Goal: Task Accomplishment & Management: Manage account settings

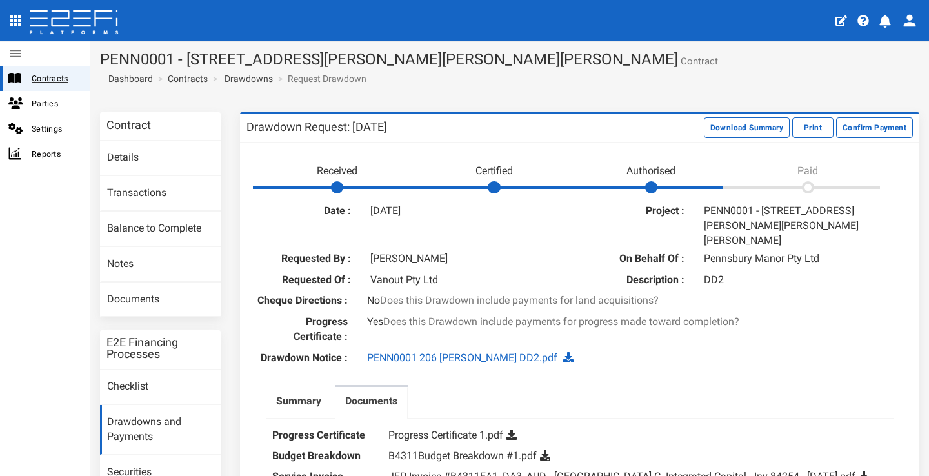
click at [46, 72] on span "Contracts" at bounding box center [56, 78] width 48 height 15
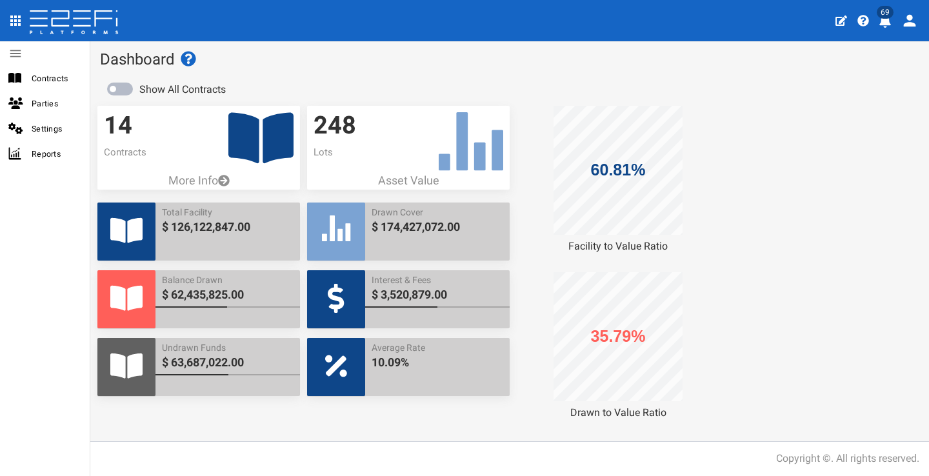
click at [887, 22] on icon "profile" at bounding box center [886, 21] width 12 height 13
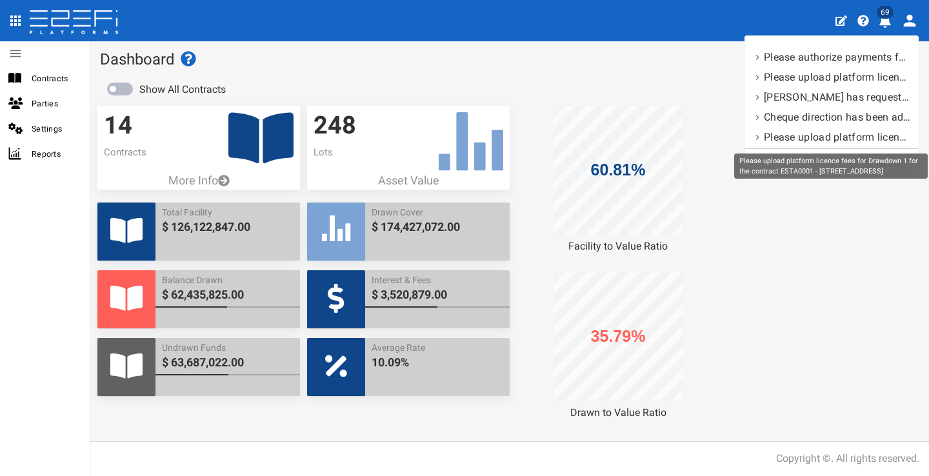
click at [894, 163] on div "Please upload platform licence fees for Drawdown 1 for the contract ESTA0001 - …" at bounding box center [831, 166] width 194 height 25
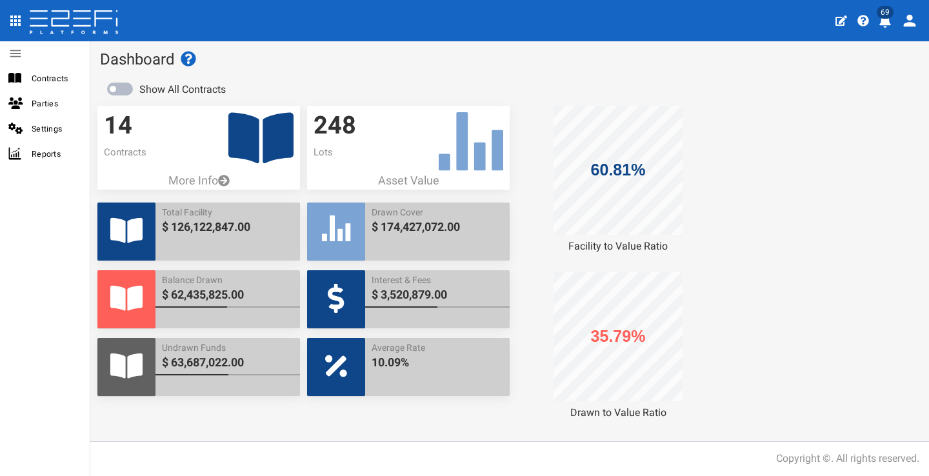
drag, startPoint x: 885, startPoint y: 20, endPoint x: 897, endPoint y: 56, distance: 38.0
click at [885, 20] on icon "profile" at bounding box center [886, 21] width 12 height 13
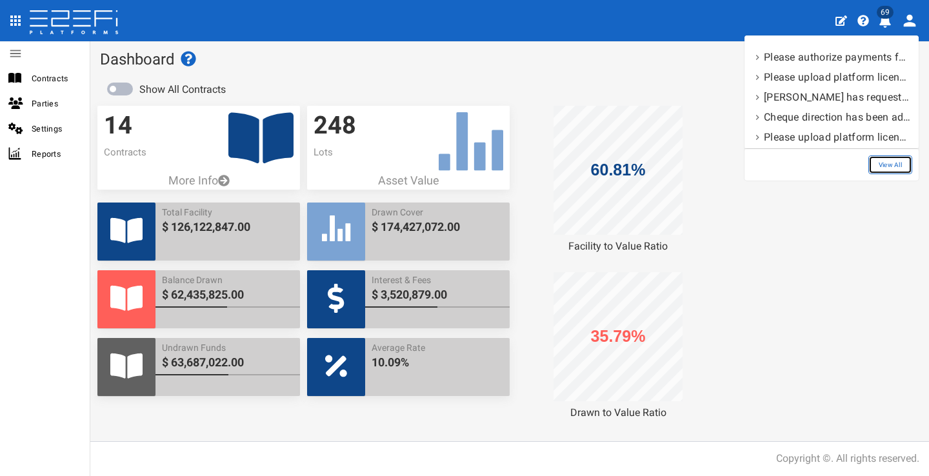
click at [896, 170] on link "View All" at bounding box center [891, 165] width 44 height 19
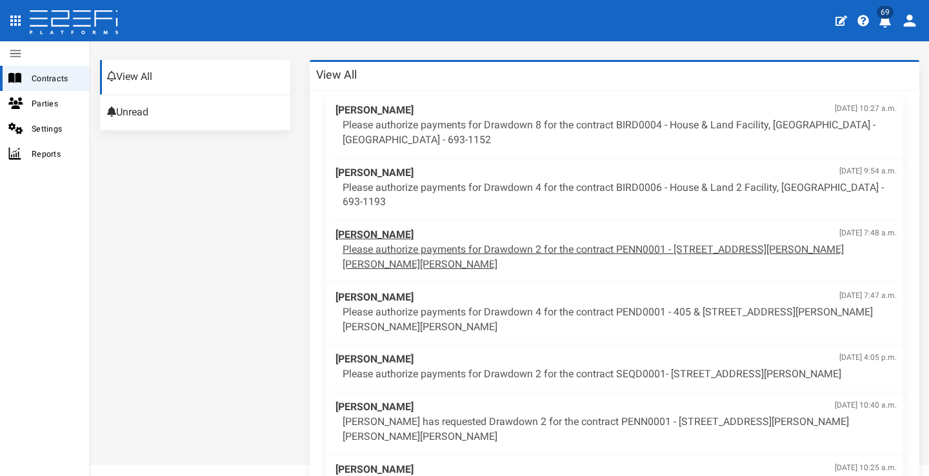
scroll to position [55, 0]
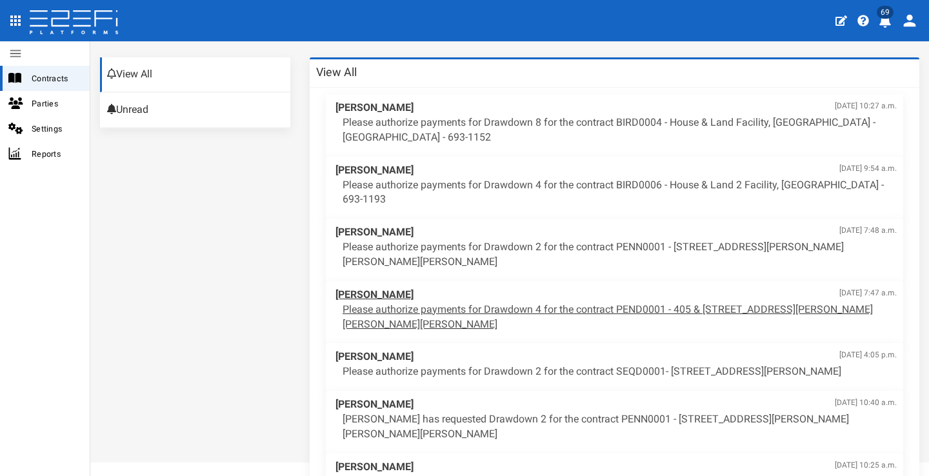
click at [634, 306] on p "Please authorize payments for Drawdown 4 for the contract PEND0001 - 405 & [STR…" at bounding box center [620, 318] width 554 height 30
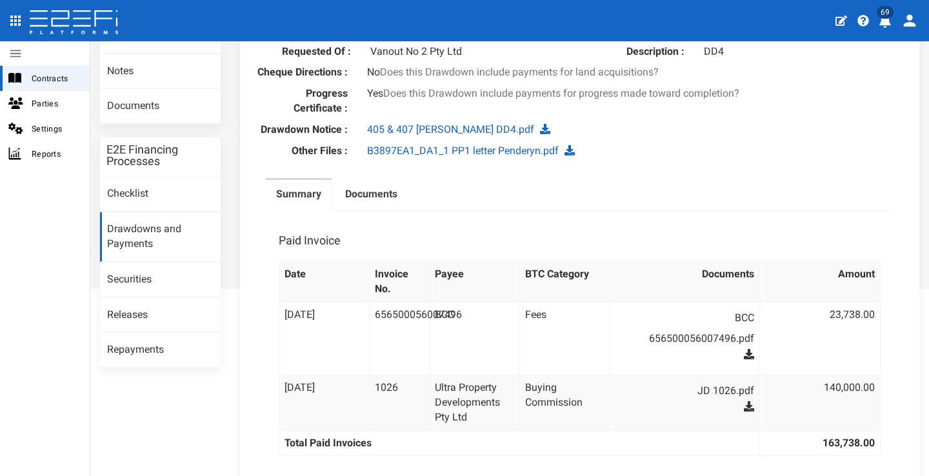
scroll to position [267, 0]
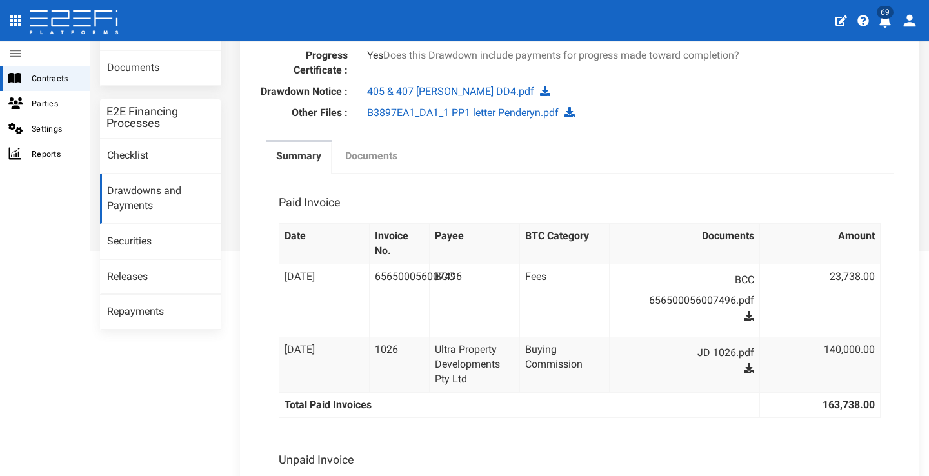
click at [386, 150] on label "Documents" at bounding box center [371, 156] width 52 height 15
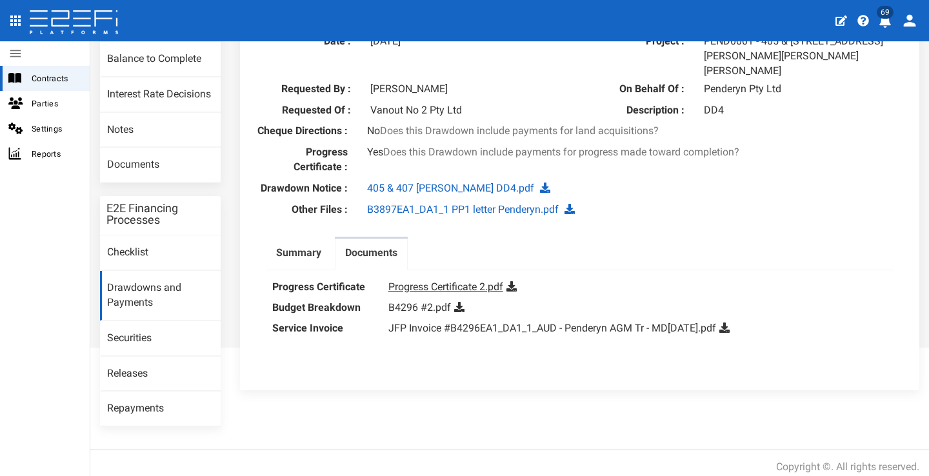
click at [429, 284] on link "Progress Certificate 2.pdf" at bounding box center [445, 287] width 115 height 12
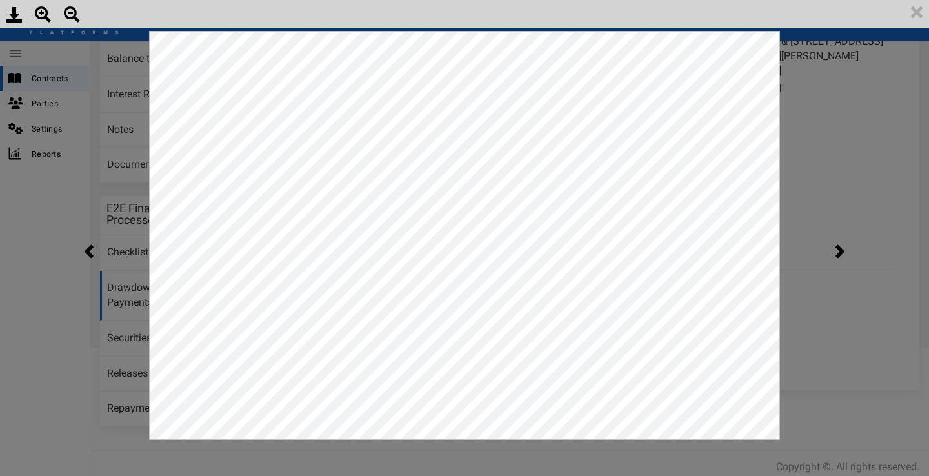
scroll to position [0, 0]
click at [913, 21] on img at bounding box center [917, 12] width 25 height 25
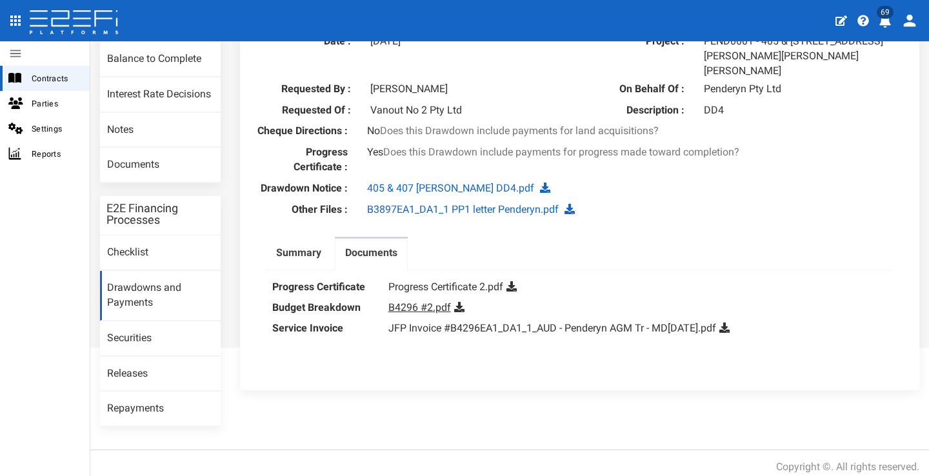
click at [438, 301] on link "B4296 #2.pdf" at bounding box center [419, 307] width 63 height 12
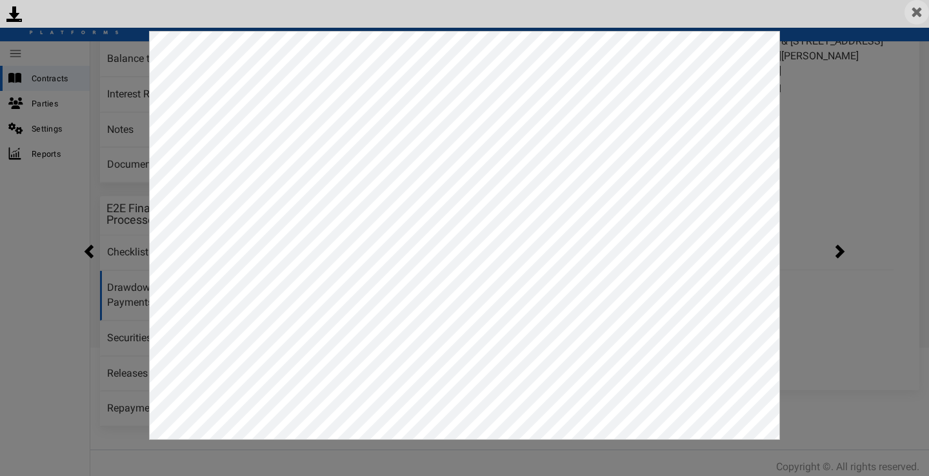
click at [921, 7] on img at bounding box center [917, 12] width 25 height 25
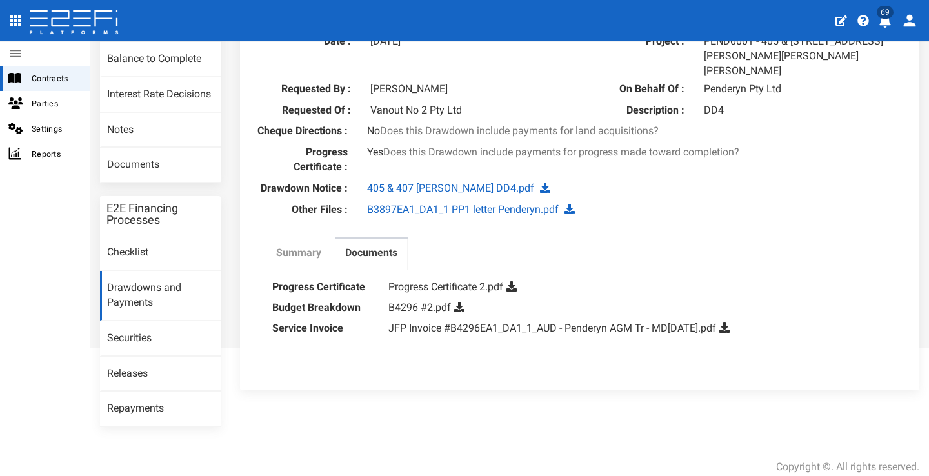
click at [311, 246] on label "Summary" at bounding box center [298, 253] width 45 height 15
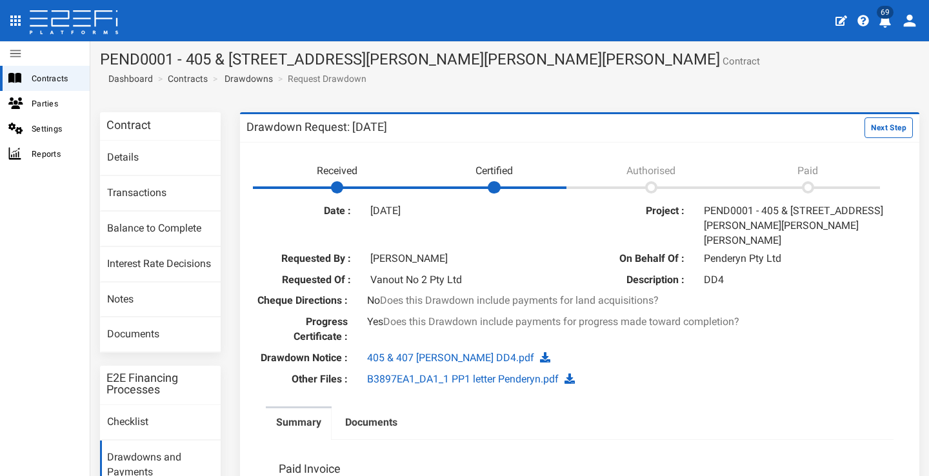
scroll to position [89, 0]
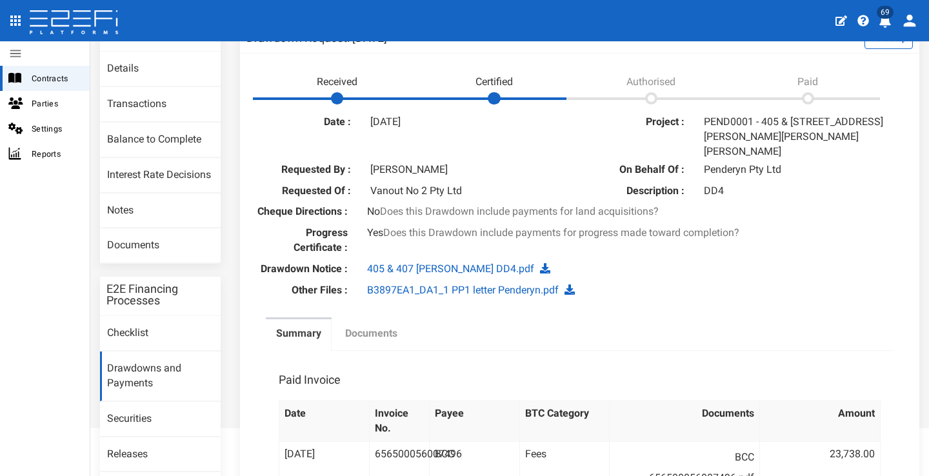
click at [381, 327] on label "Documents" at bounding box center [371, 334] width 52 height 15
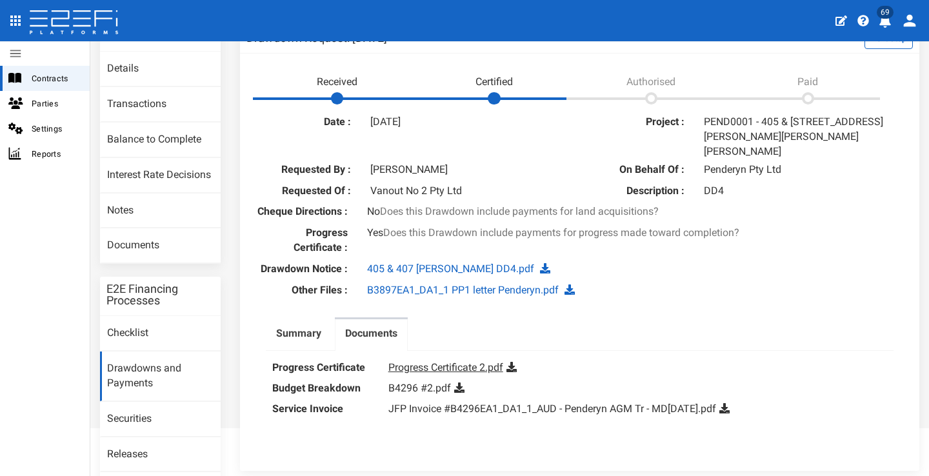
click at [423, 363] on link "Progress Certificate 2.pdf" at bounding box center [445, 367] width 115 height 12
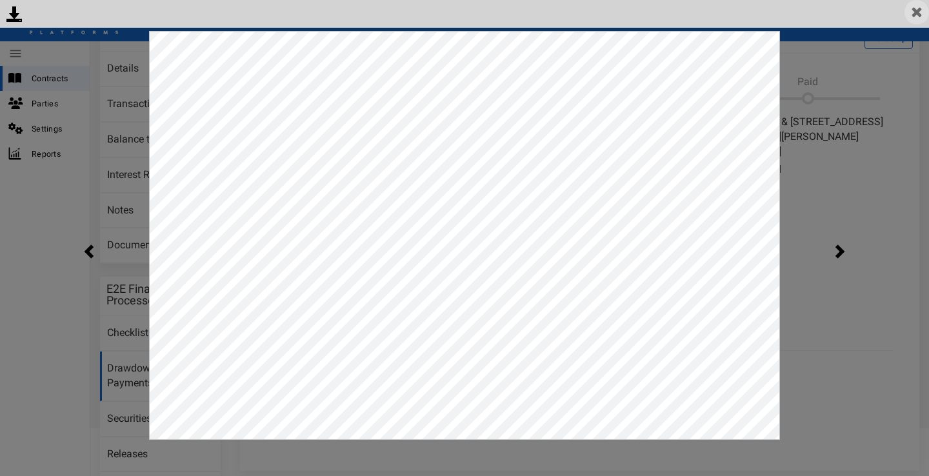
click at [910, 14] on img at bounding box center [917, 12] width 25 height 25
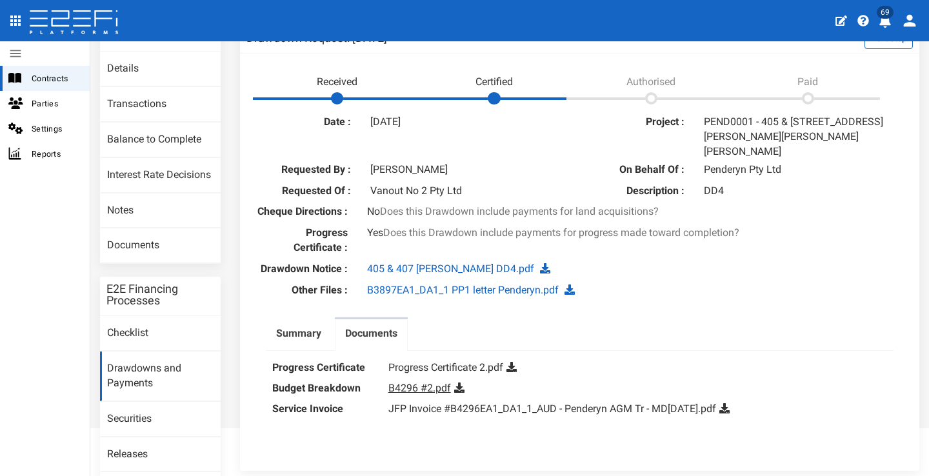
click at [446, 382] on link "B4296 #2.pdf" at bounding box center [419, 388] width 63 height 12
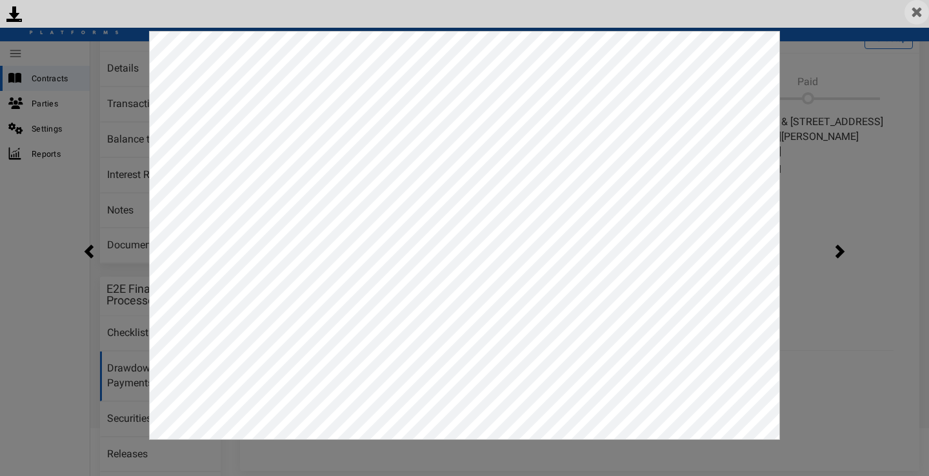
click at [913, 10] on img at bounding box center [917, 12] width 25 height 25
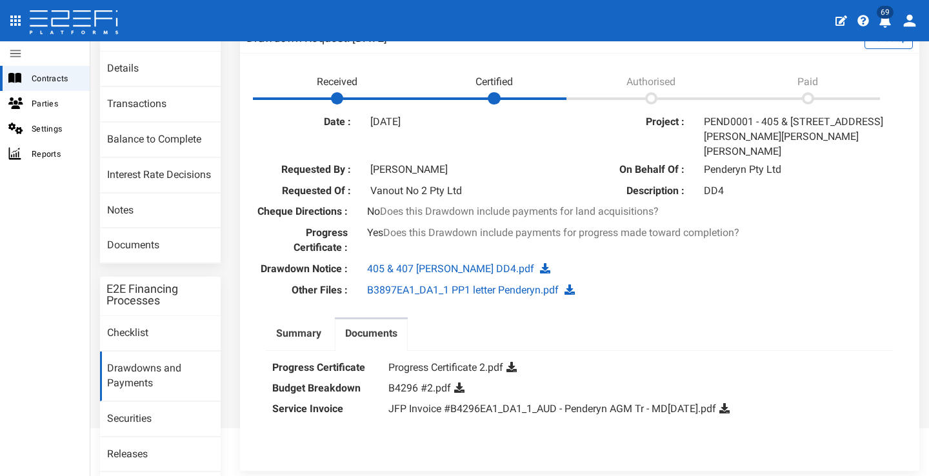
click at [764, 250] on div "Progress Certificate : Yes Does this Drawdown include payments for progress mad…" at bounding box center [580, 242] width 667 height 33
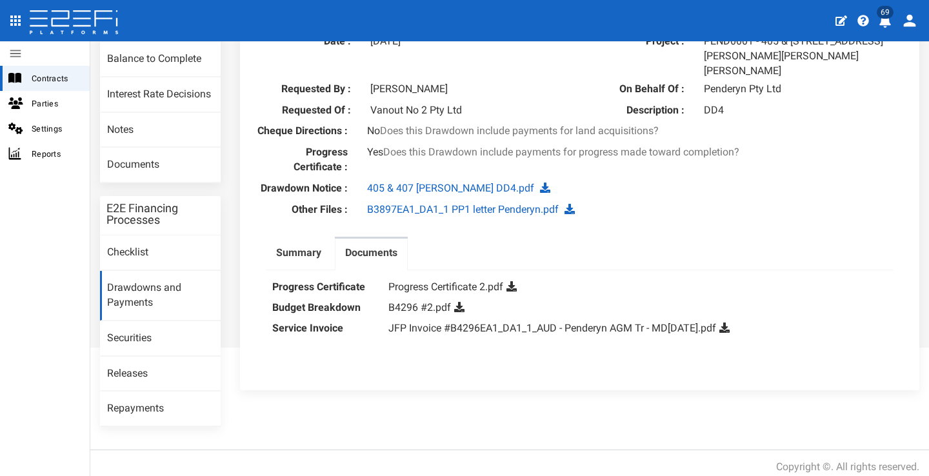
drag, startPoint x: 304, startPoint y: 249, endPoint x: 598, endPoint y: 184, distance: 300.8
click at [304, 249] on label "Summary" at bounding box center [298, 253] width 45 height 15
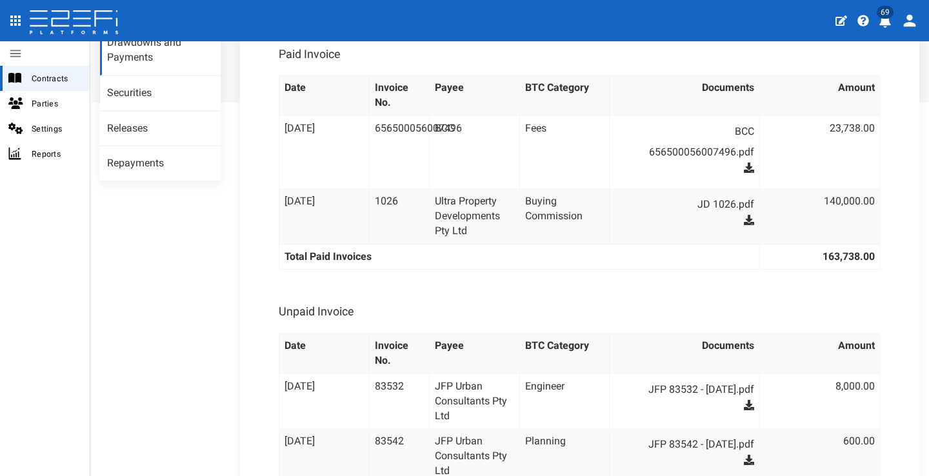
scroll to position [386, 0]
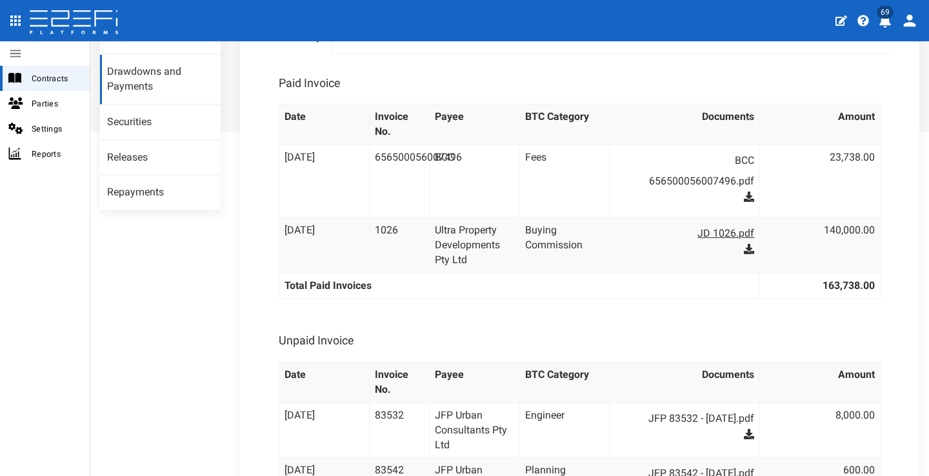
click at [693, 227] on link "JD 1026.pdf" at bounding box center [691, 233] width 126 height 21
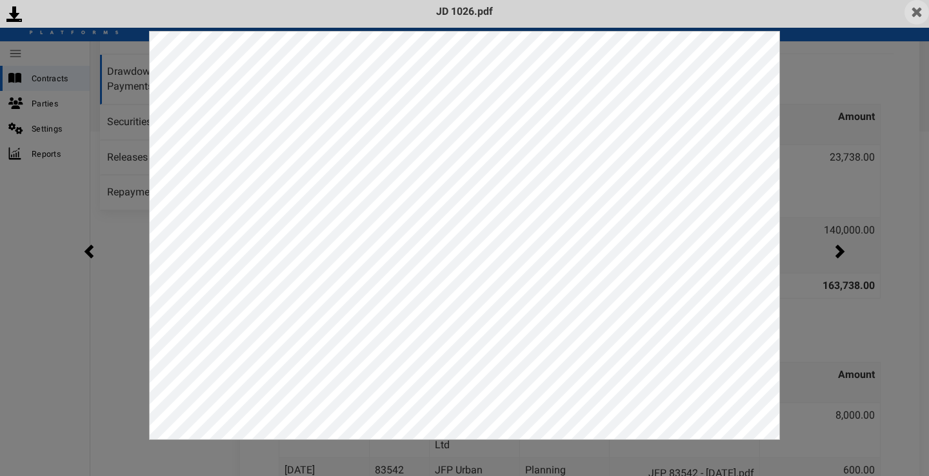
click at [914, 14] on img at bounding box center [917, 12] width 25 height 25
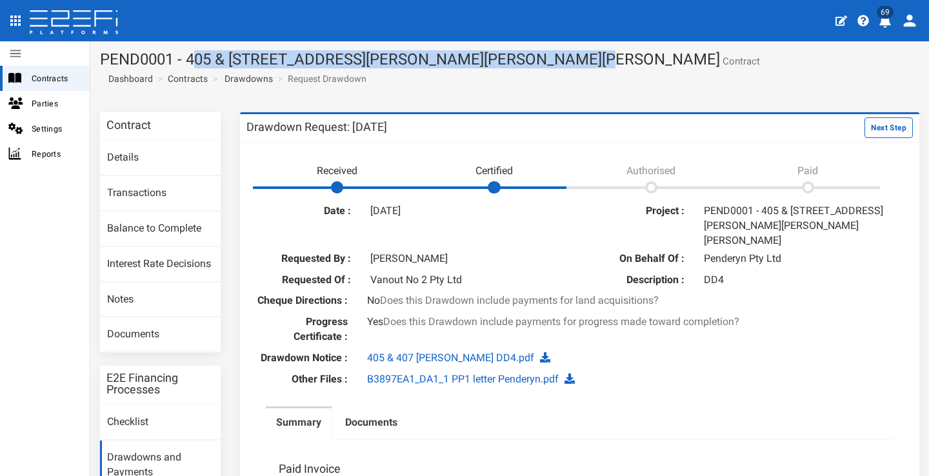
drag, startPoint x: 195, startPoint y: 60, endPoint x: 561, endPoint y: 61, distance: 366.5
click at [561, 61] on h1 "PEND0001 - 405 & 407 Beckett Road, Bridgeman Downs - 693-1170 Contract" at bounding box center [510, 59] width 820 height 17
copy h1 "05 & 407 Beckett Road, Bridgeman Downs - 693-1170"
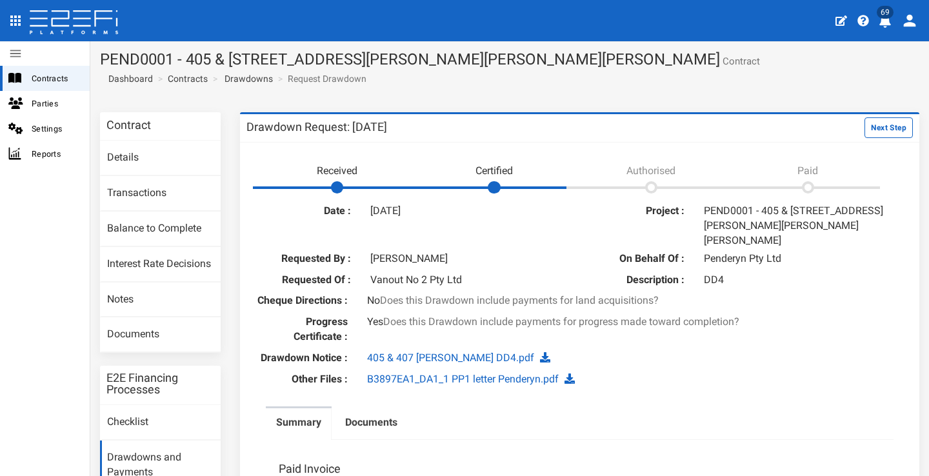
click at [681, 66] on h1 "PEND0001 - 405 & 407 Beckett Road, Bridgeman Downs - 693-1170 Contract" at bounding box center [510, 59] width 820 height 17
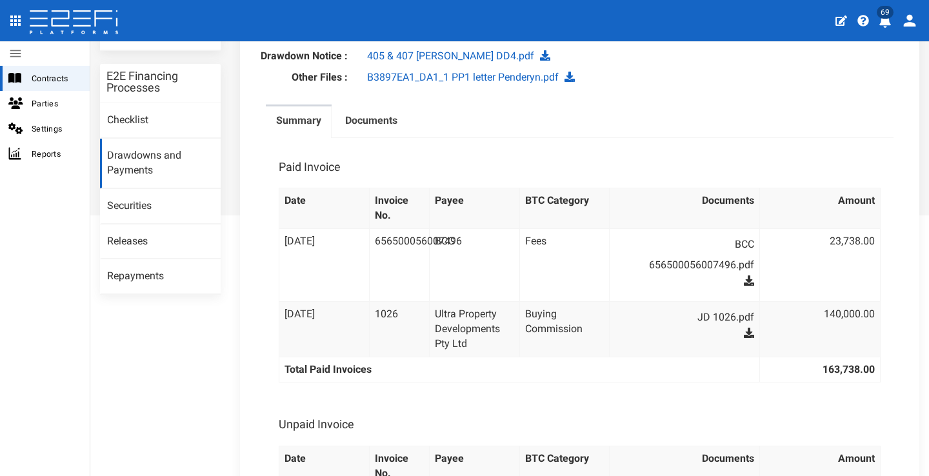
scroll to position [248, 0]
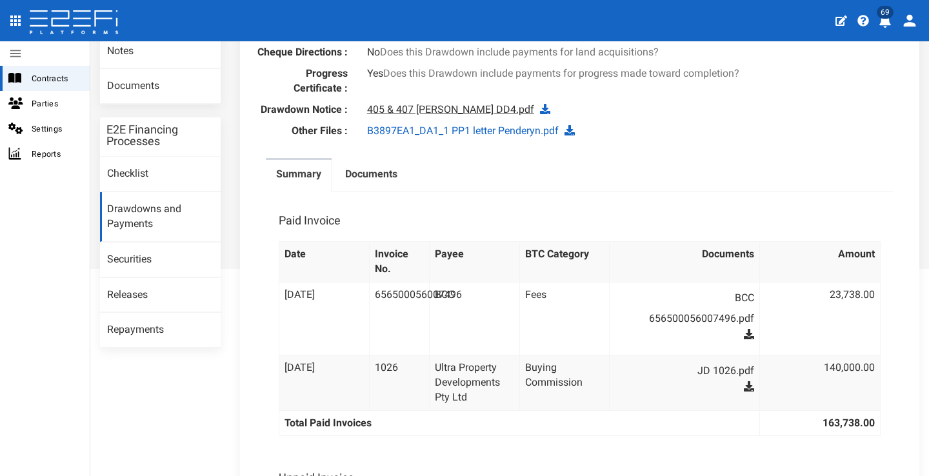
click at [423, 106] on link "405 & 407 [PERSON_NAME] DD4.pdf" at bounding box center [450, 109] width 167 height 12
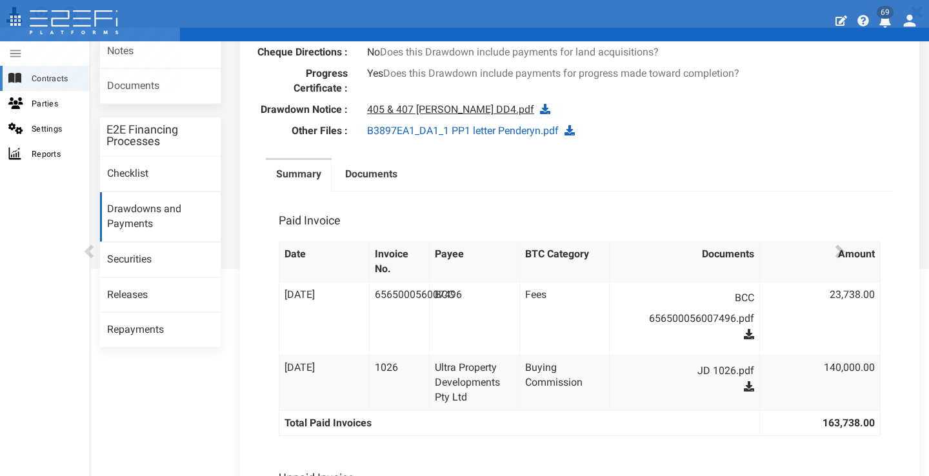
scroll to position [0, 0]
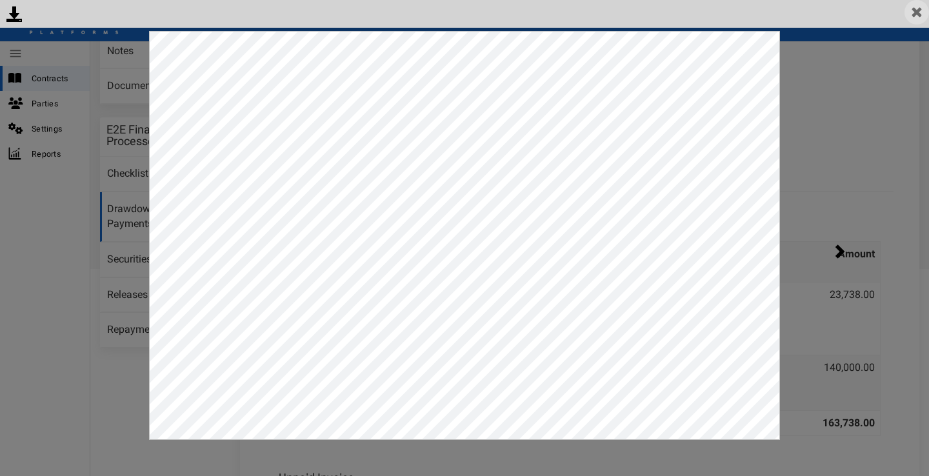
click at [917, 14] on img at bounding box center [917, 12] width 25 height 25
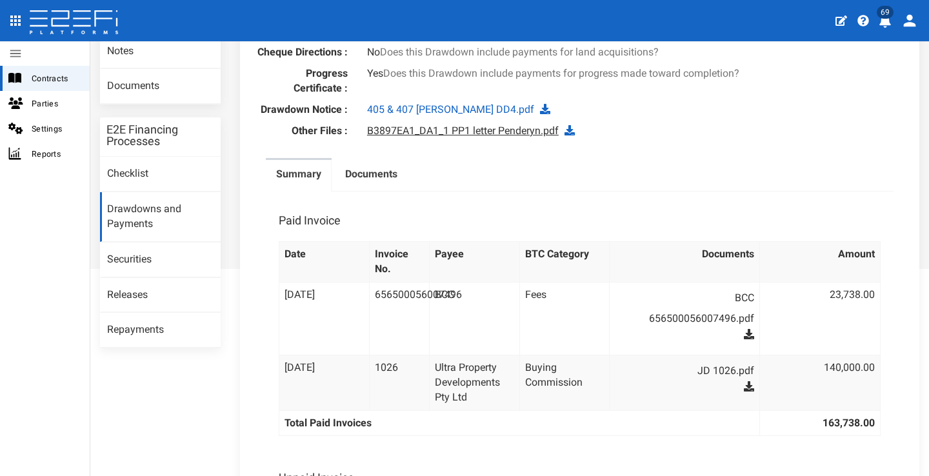
click at [476, 126] on link "B3897EA1_DA1_1 PP1 letter Penderyn.pdf" at bounding box center [463, 131] width 192 height 12
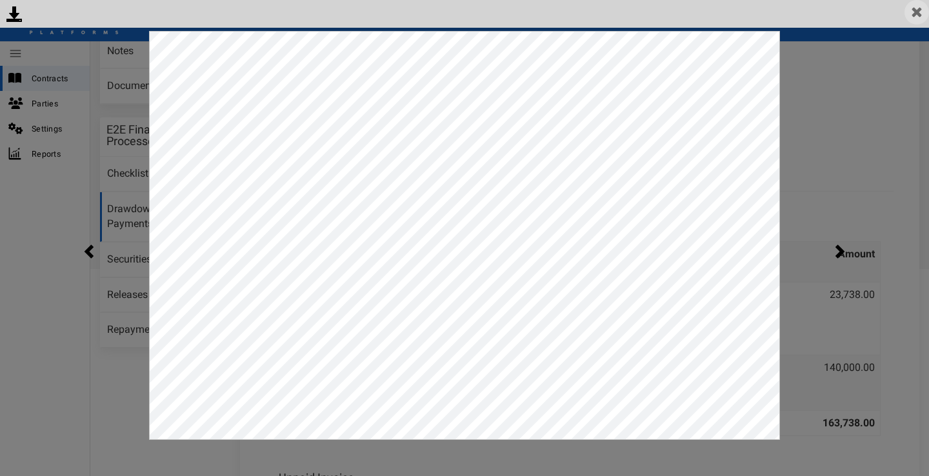
click at [920, 12] on img at bounding box center [917, 12] width 25 height 25
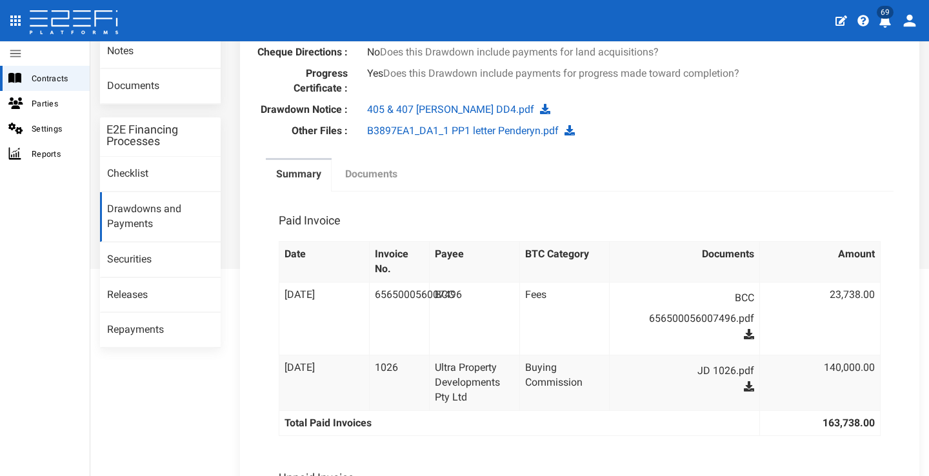
click at [390, 172] on label "Documents" at bounding box center [371, 174] width 52 height 15
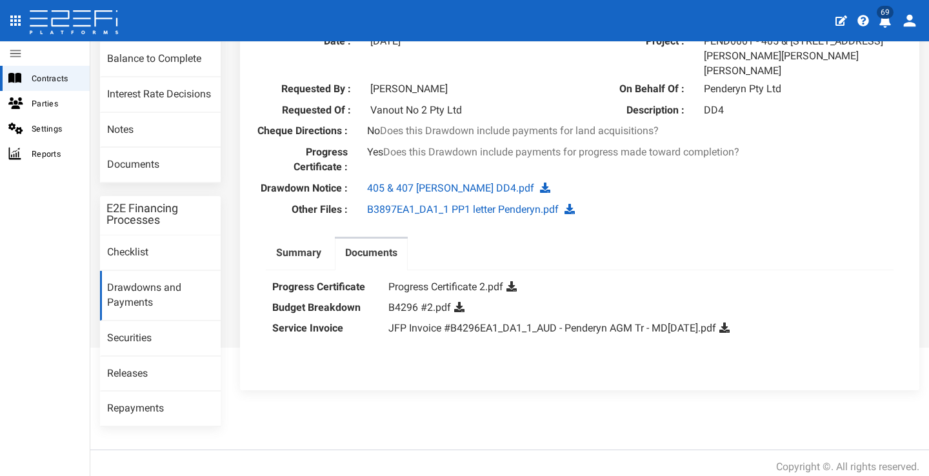
click at [512, 281] on icon at bounding box center [512, 286] width 10 height 10
click at [455, 302] on icon at bounding box center [459, 307] width 10 height 10
click at [312, 239] on link "Summary" at bounding box center [299, 255] width 66 height 32
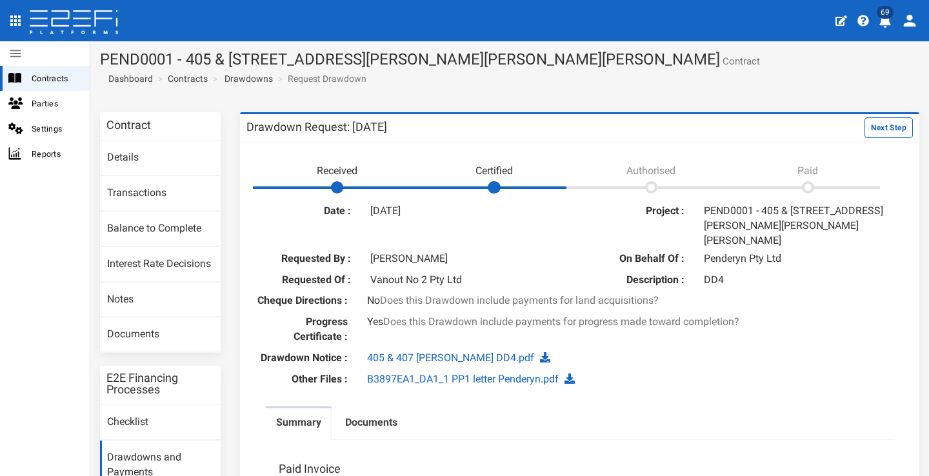
scroll to position [167, 0]
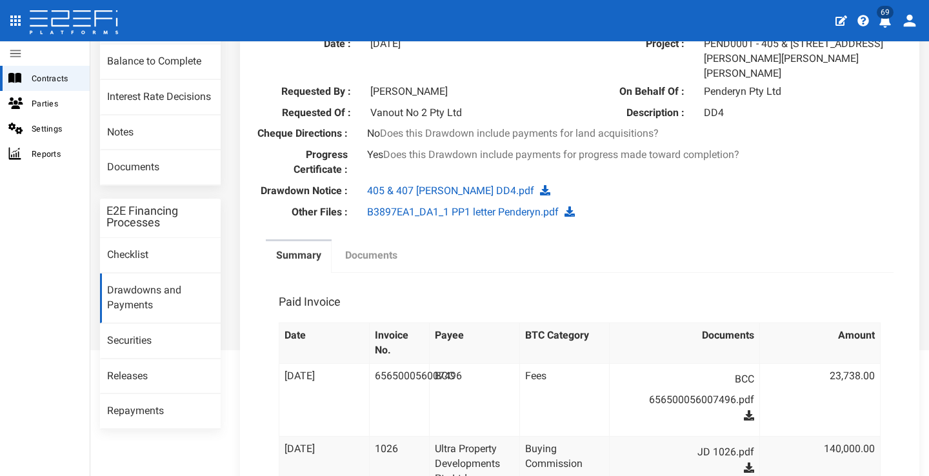
click at [357, 250] on label "Documents" at bounding box center [371, 255] width 52 height 15
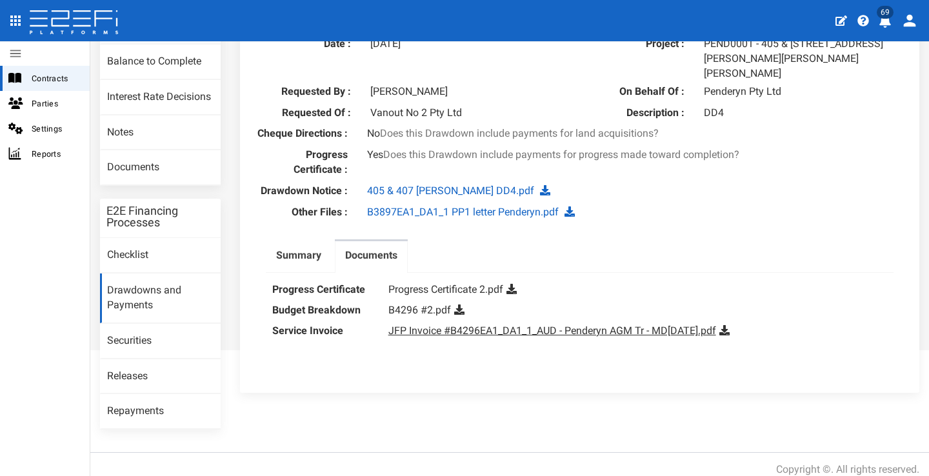
click at [432, 325] on link "JFP Invoice #B4296EA1_DA1_1_AUD - Penderyn AGM Tr - MD[DATE].pdf" at bounding box center [552, 331] width 328 height 12
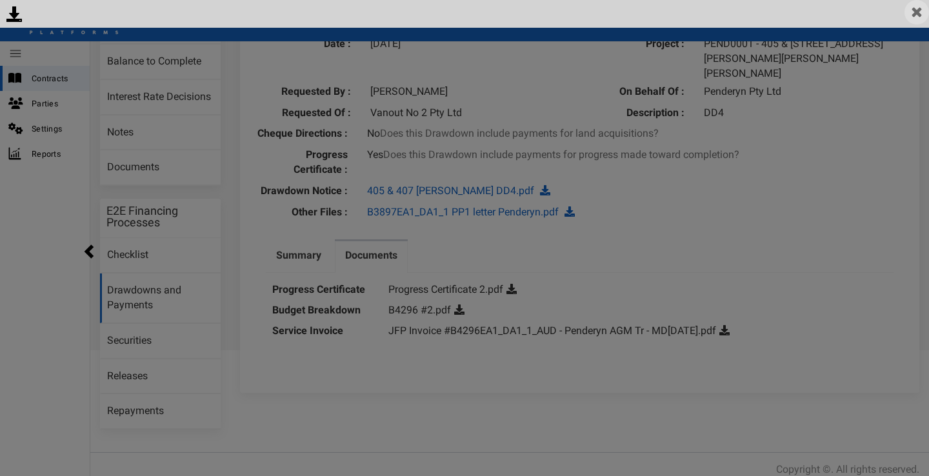
click at [917, 12] on img at bounding box center [917, 12] width 25 height 25
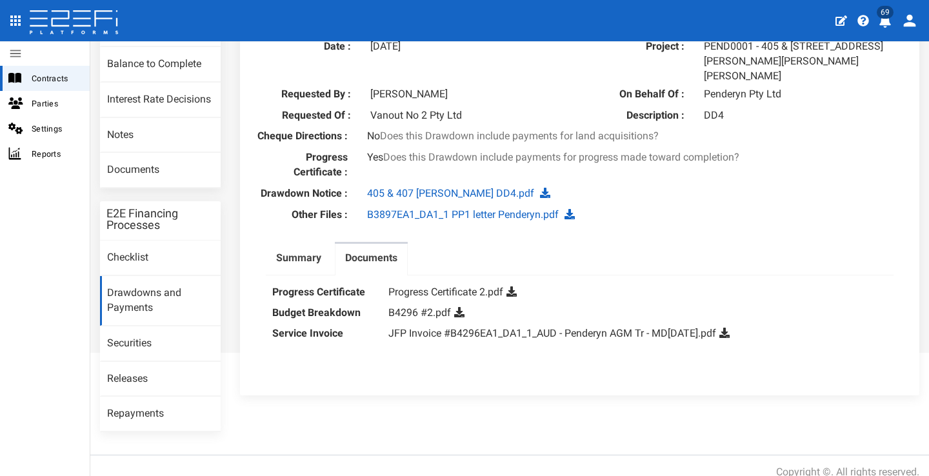
scroll to position [0, 0]
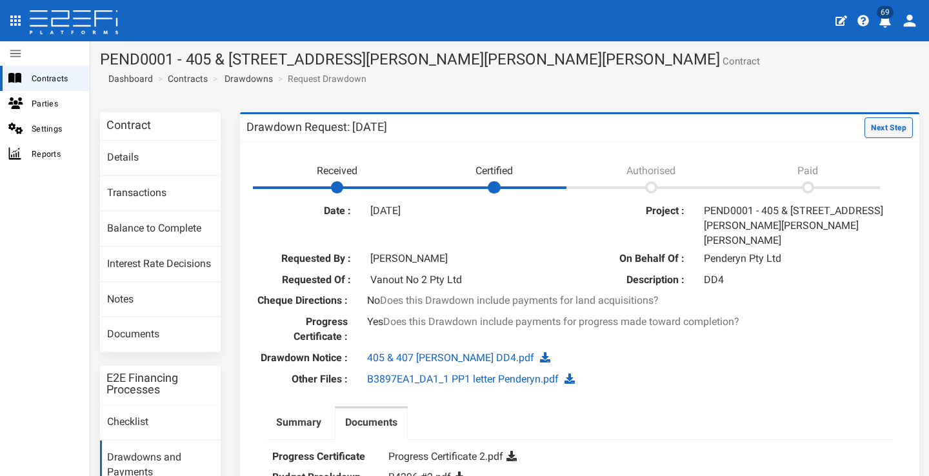
click at [892, 122] on button "Next Step" at bounding box center [889, 127] width 48 height 21
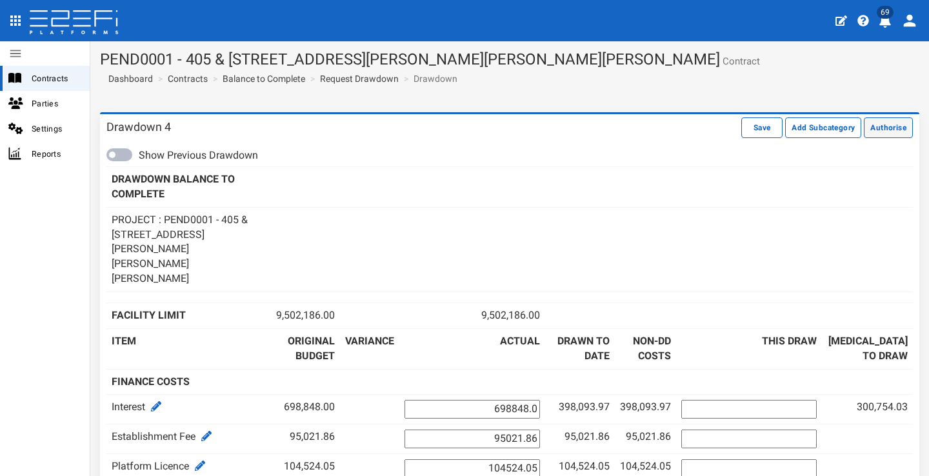
click at [880, 125] on button "Authorise" at bounding box center [888, 127] width 49 height 21
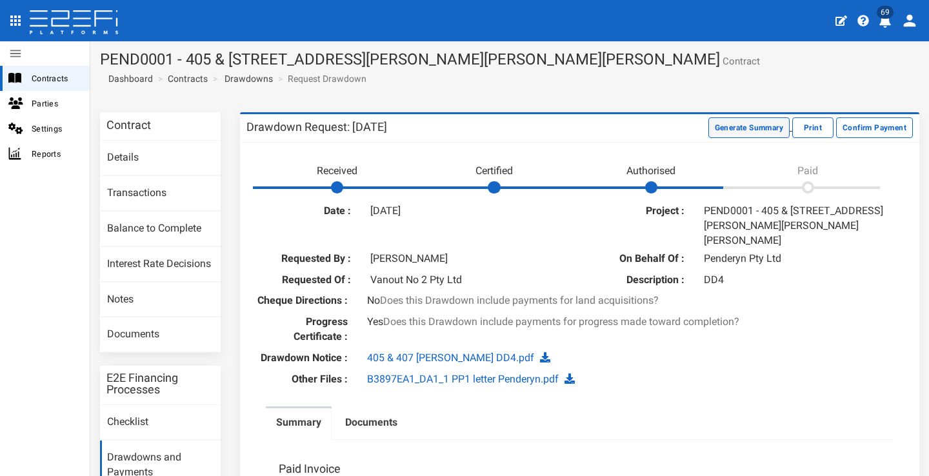
click at [709, 127] on button "Generate Summary" at bounding box center [749, 127] width 81 height 21
click at [713, 128] on button "Download Summary" at bounding box center [747, 127] width 86 height 21
click at [128, 328] on link "Documents" at bounding box center [160, 334] width 121 height 35
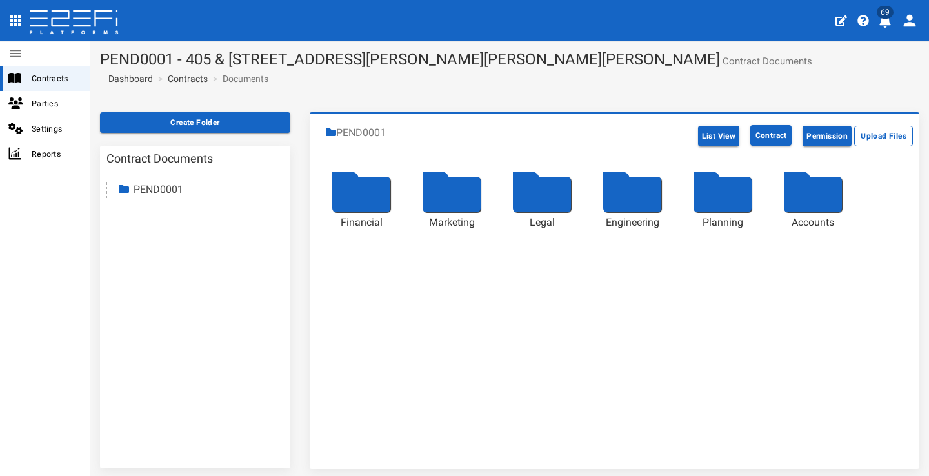
click at [372, 200] on div at bounding box center [361, 194] width 58 height 35
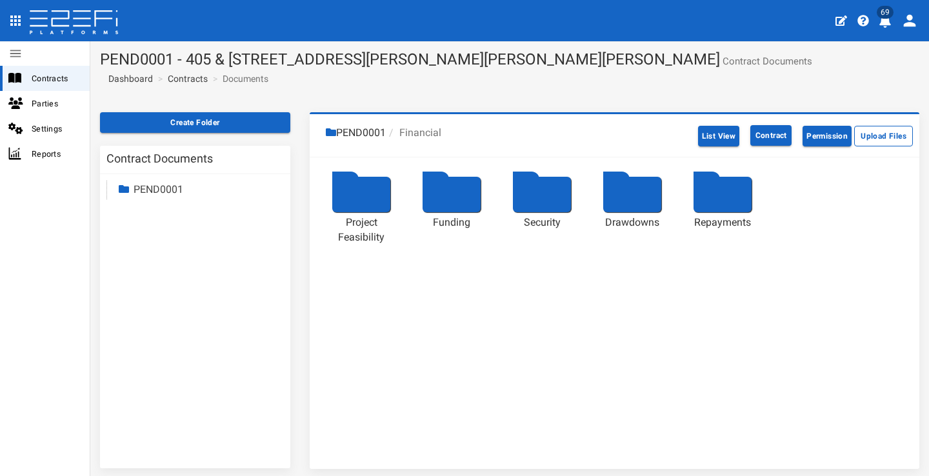
click at [629, 210] on div at bounding box center [632, 194] width 58 height 35
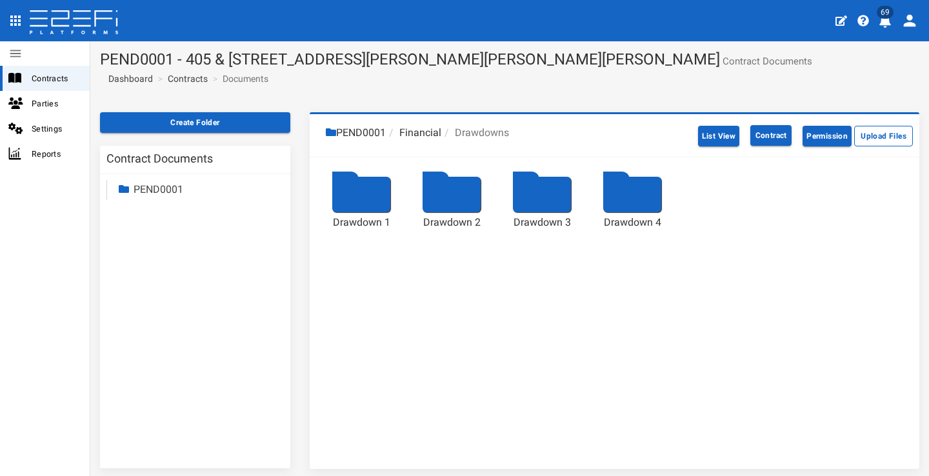
click at [626, 203] on div at bounding box center [632, 194] width 58 height 35
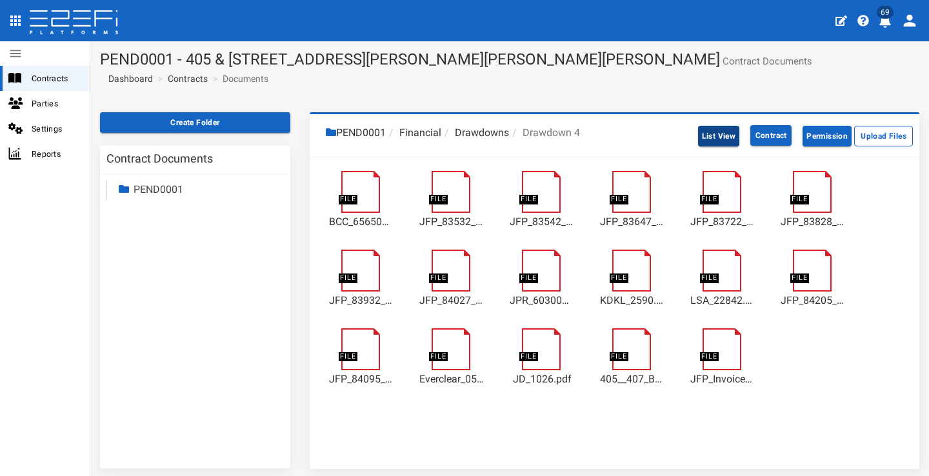
click at [710, 141] on button "List View" at bounding box center [719, 136] width 42 height 21
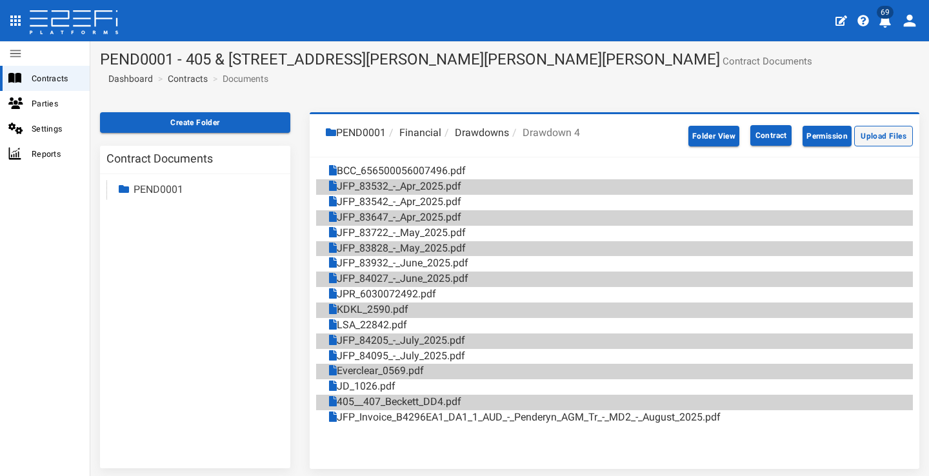
click at [867, 134] on button "Upload Files" at bounding box center [883, 136] width 59 height 21
